Goal: Task Accomplishment & Management: Use online tool/utility

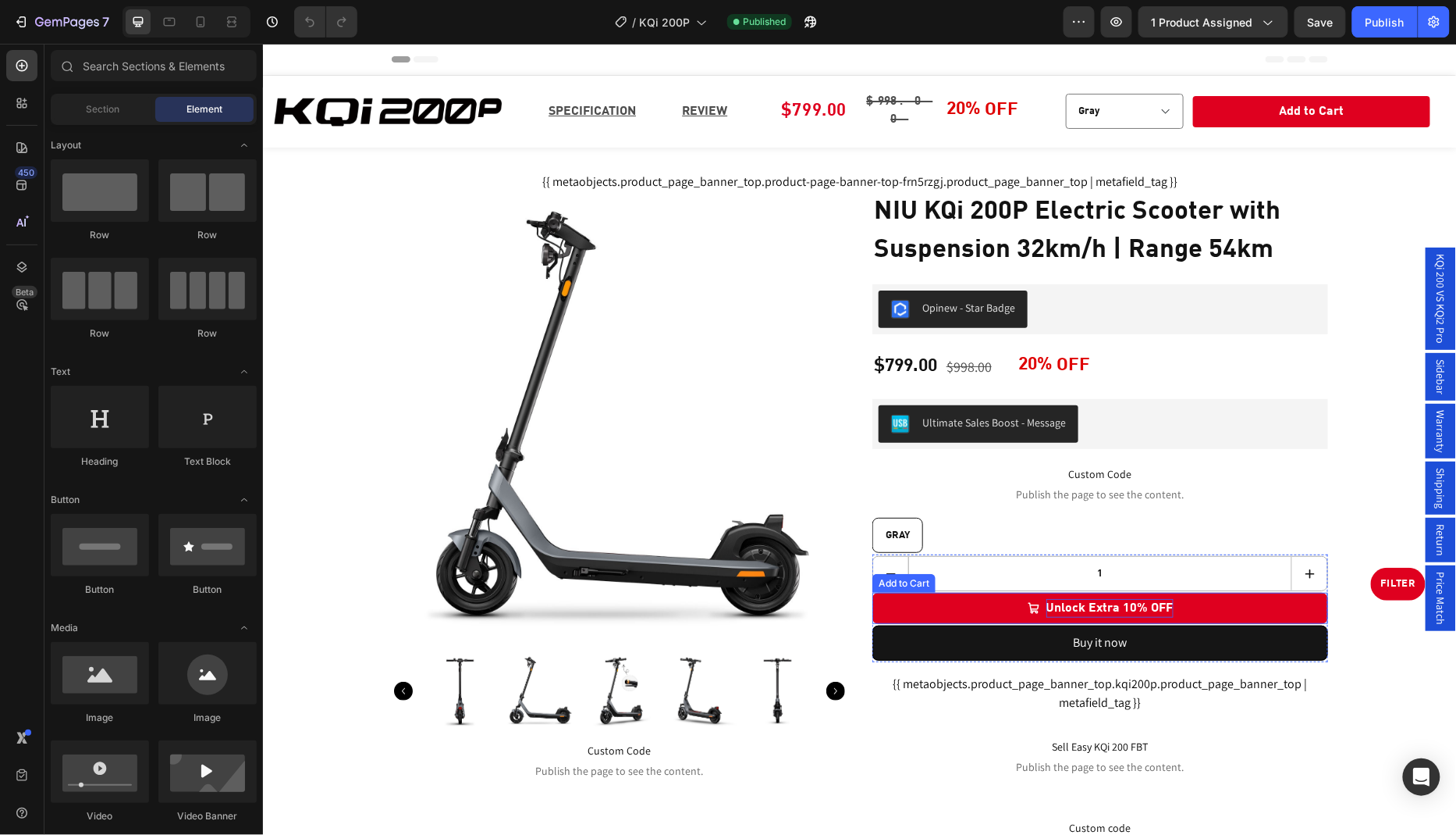
click at [1106, 598] on div "Unlock Extra 10% OFF" at bounding box center [1109, 607] width 127 height 19
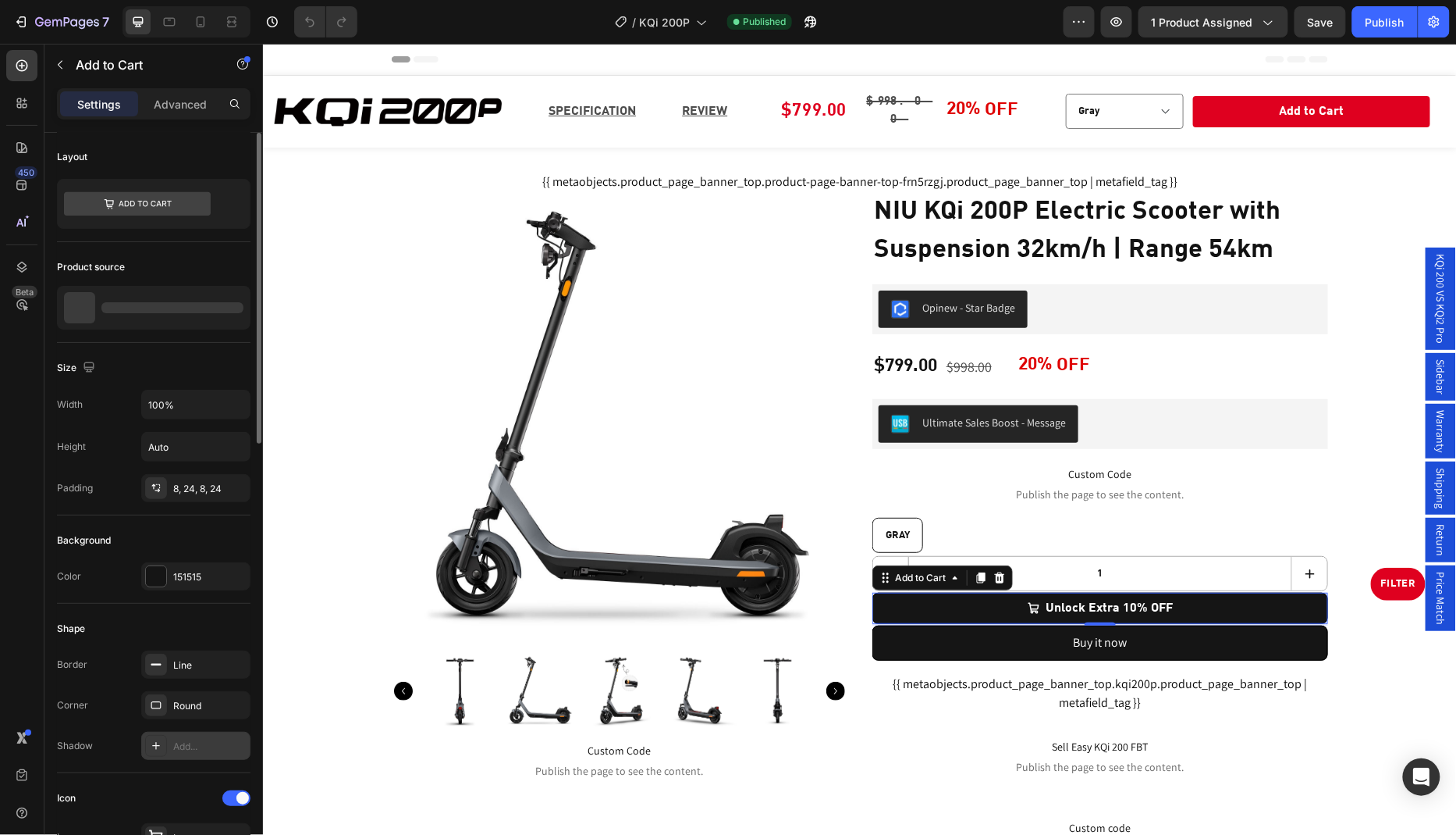
scroll to position [260, 0]
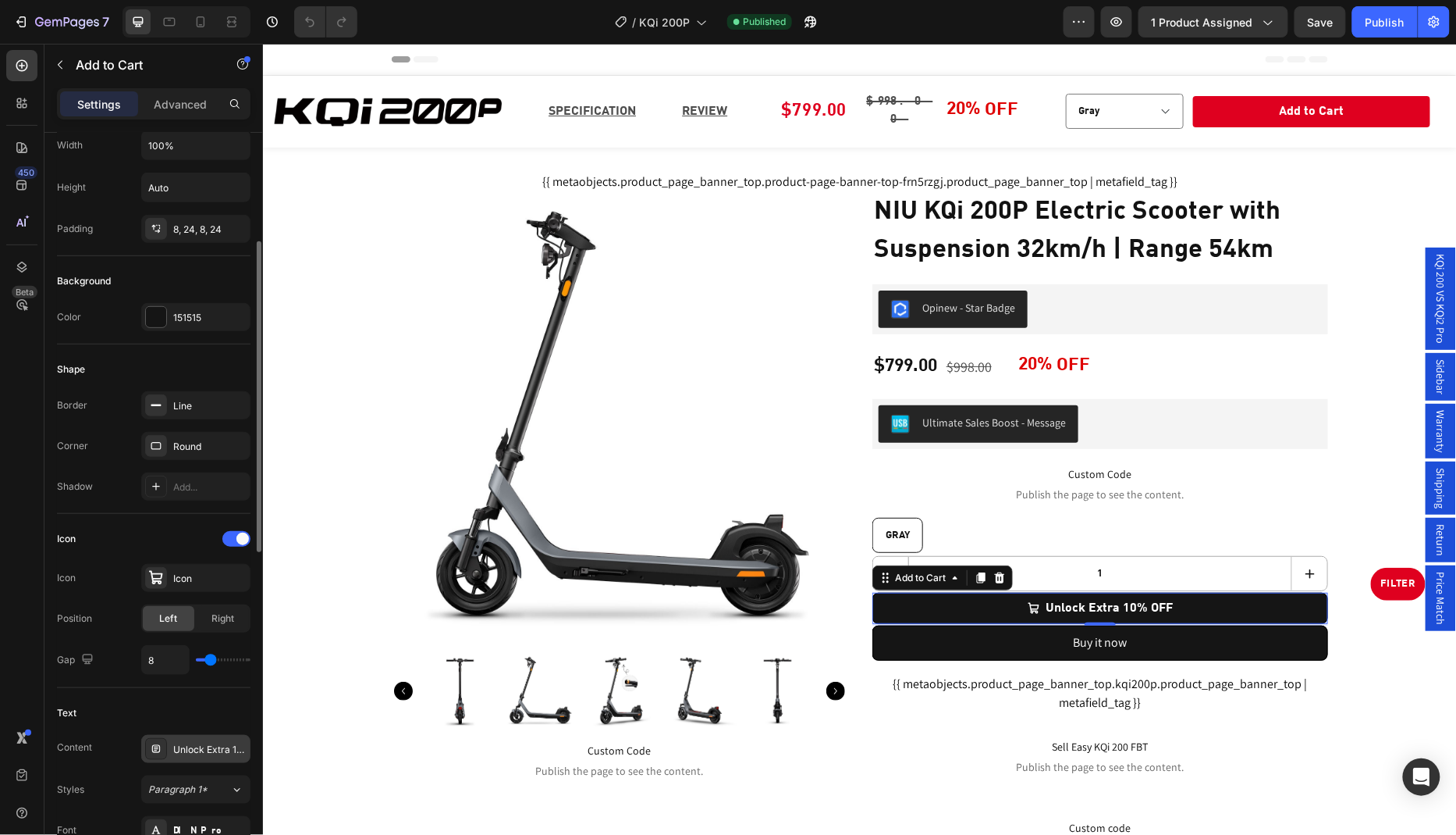
click at [203, 749] on div "Unlock Extra 10% OFF" at bounding box center [210, 749] width 73 height 14
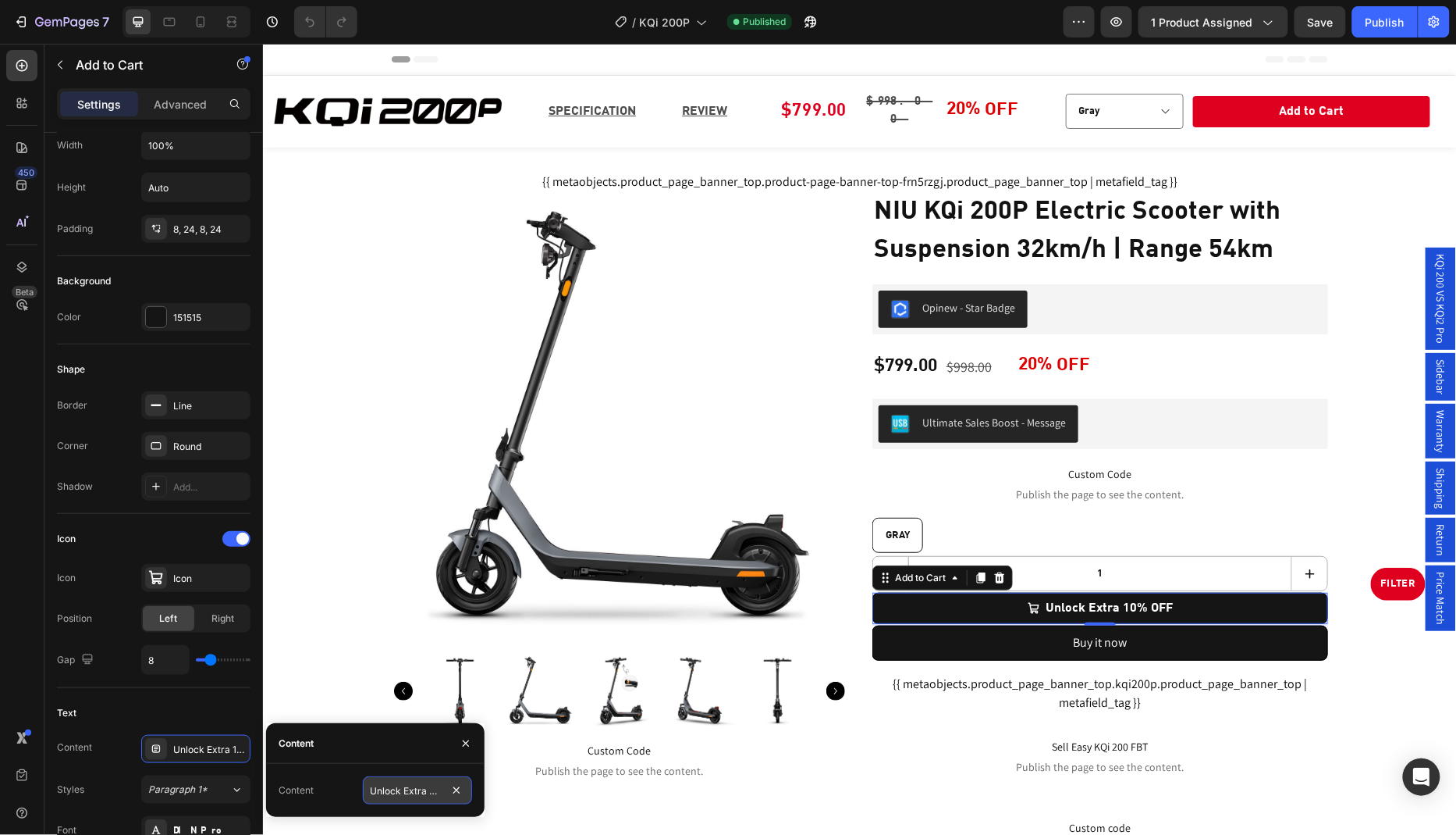
click at [404, 791] on input "Unlock Extra 10% OFF" at bounding box center [418, 790] width 110 height 28
paste input "Add to Cart"
type input "Add to Cart"
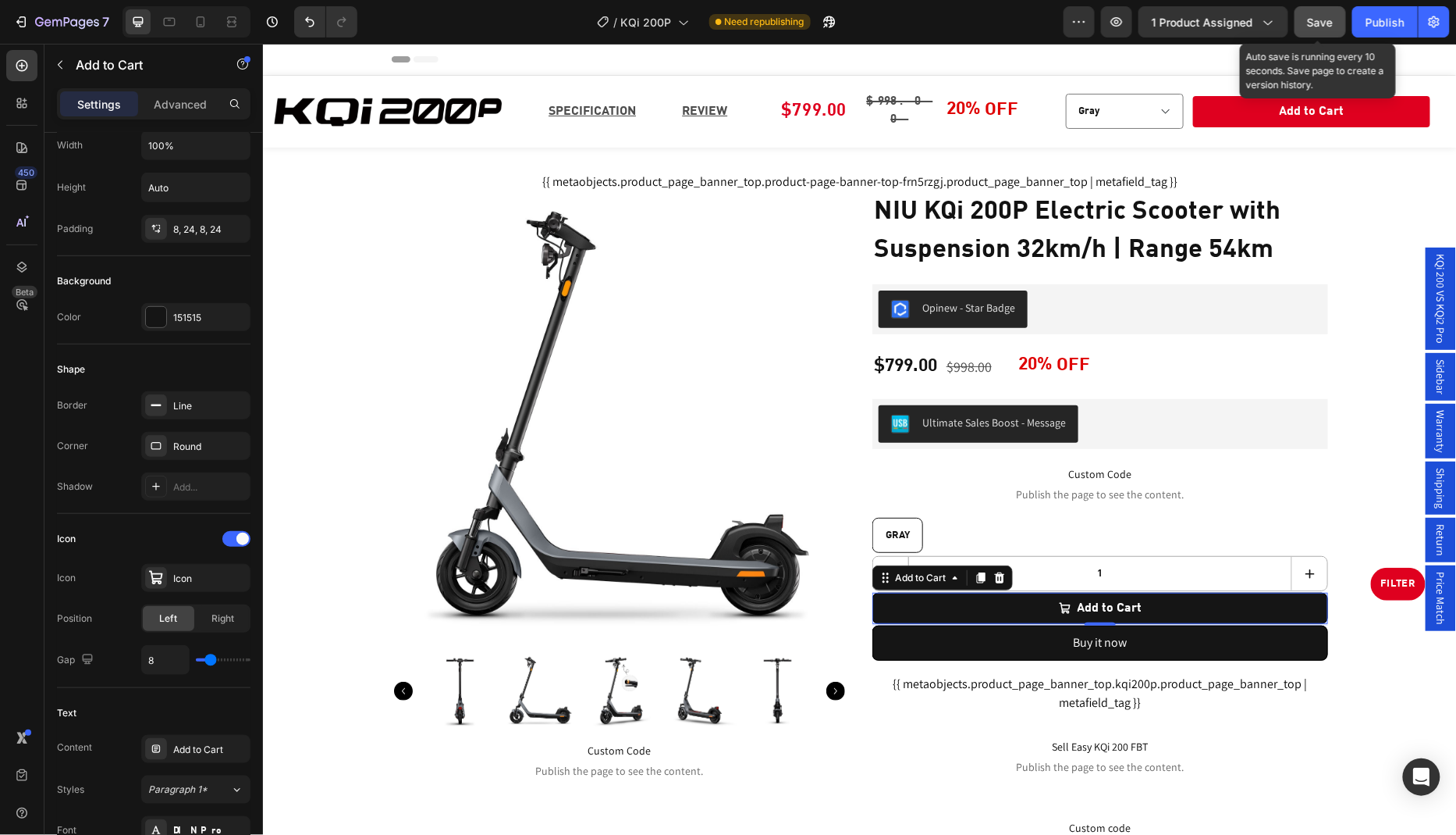
click at [1320, 31] on button "Save" at bounding box center [1320, 22] width 51 height 32
click at [1326, 18] on span "Save" at bounding box center [1321, 22] width 26 height 13
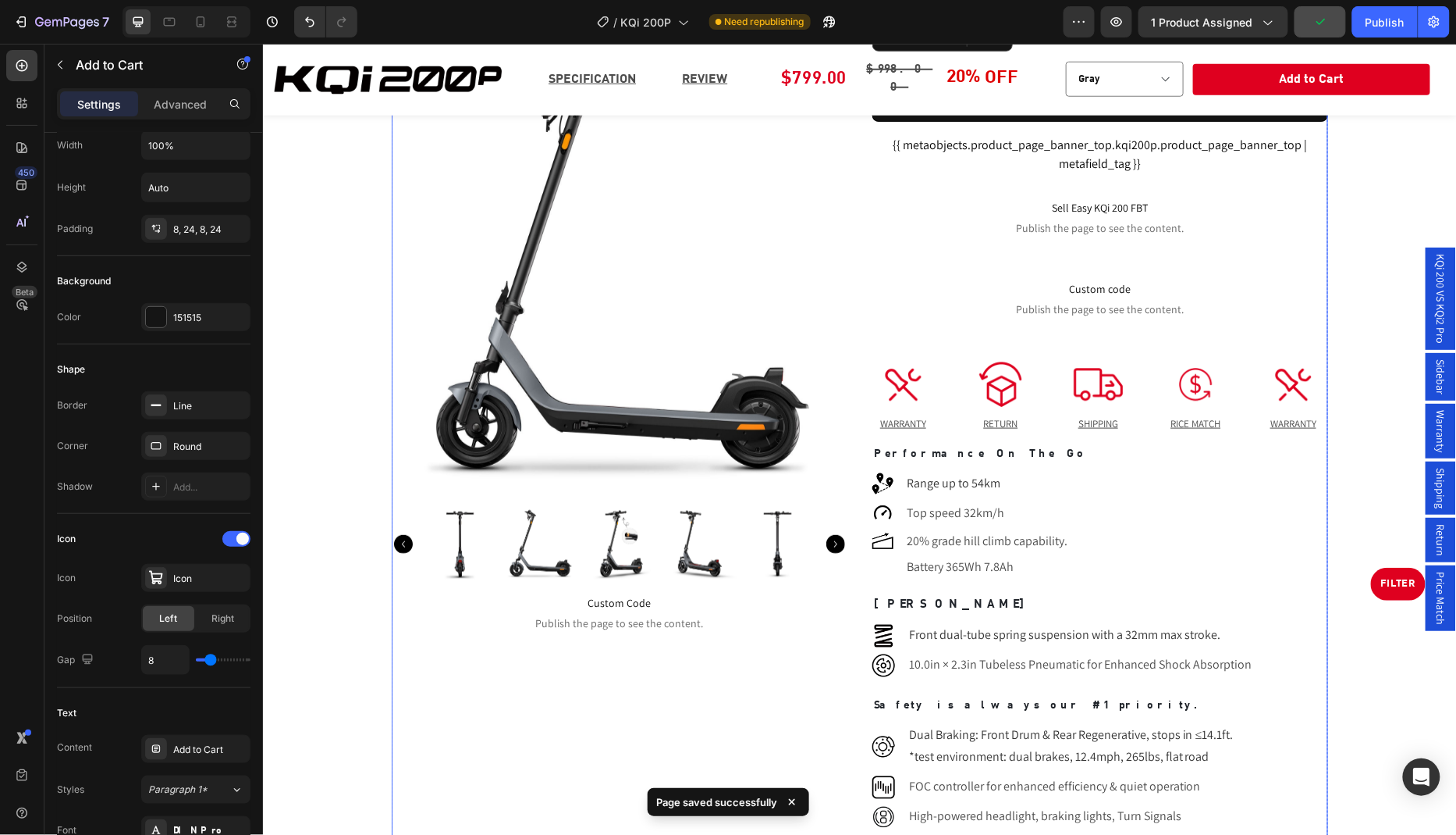
scroll to position [0, 0]
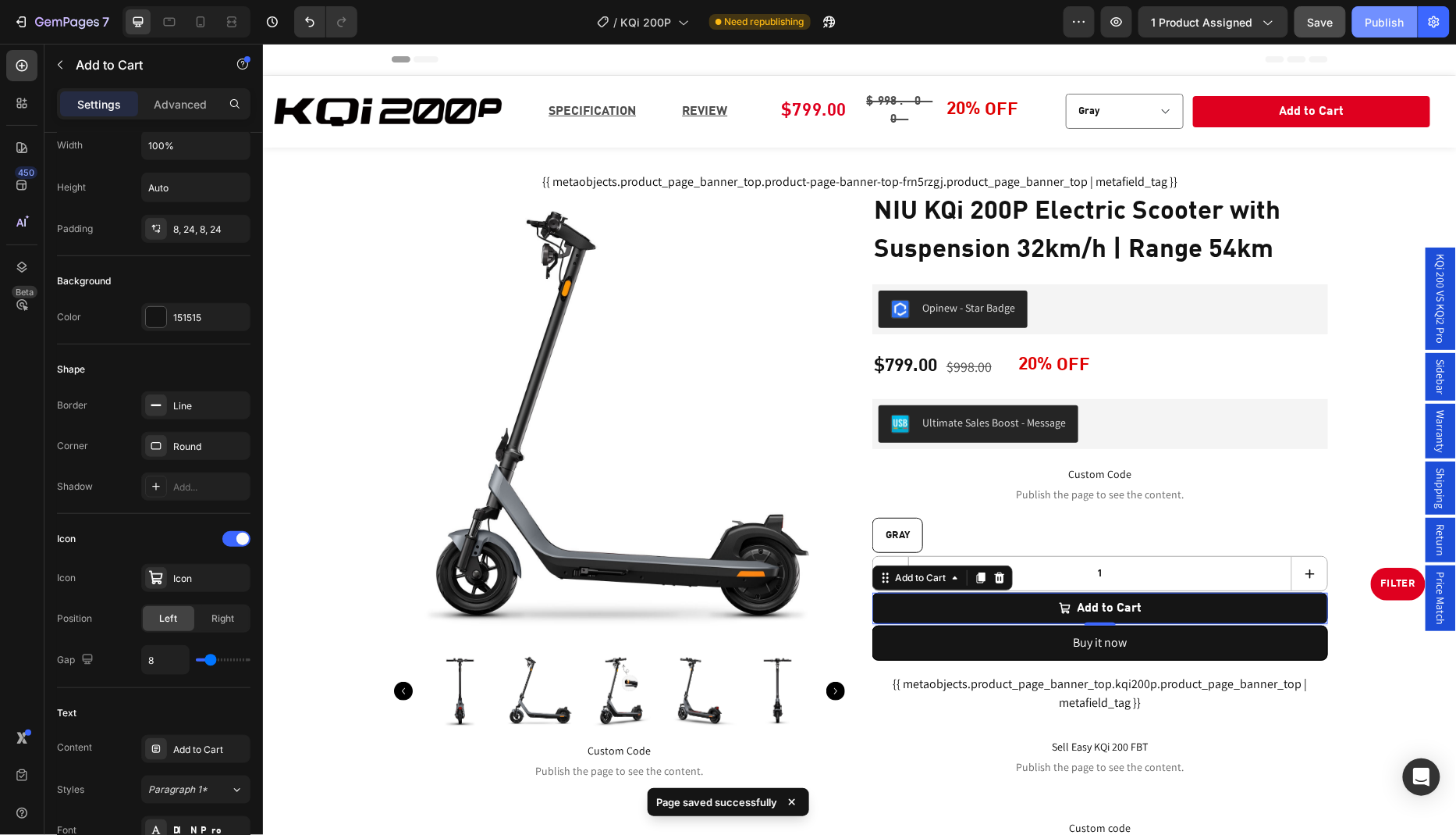
click at [1381, 22] on div "Publish" at bounding box center [1385, 22] width 39 height 17
click at [1378, 27] on div "Publish" at bounding box center [1385, 22] width 39 height 17
